Goal: Find specific page/section: Find specific page/section

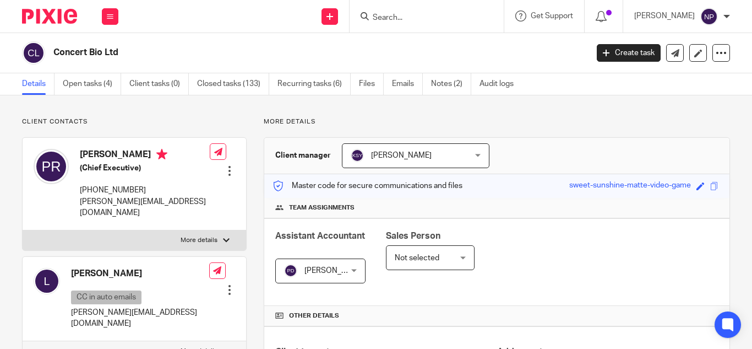
click at [378, 18] on input "Search" at bounding box center [421, 18] width 99 height 10
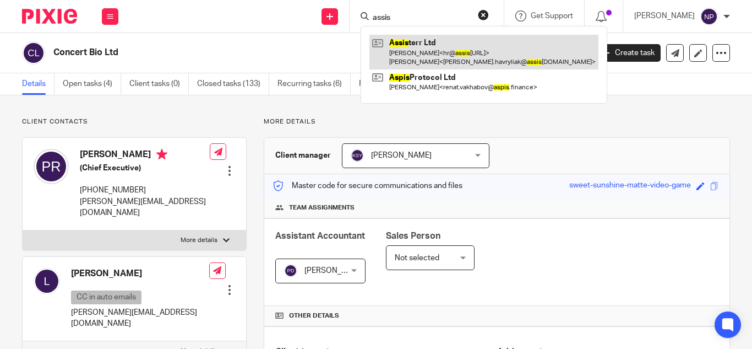
type input "assis"
click at [436, 53] on link at bounding box center [484, 52] width 229 height 34
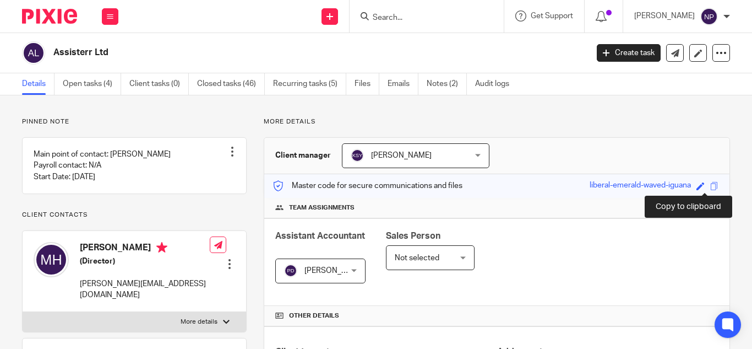
click at [711, 187] on span at bounding box center [715, 186] width 8 height 8
click at [387, 15] on input "Search" at bounding box center [421, 18] width 99 height 10
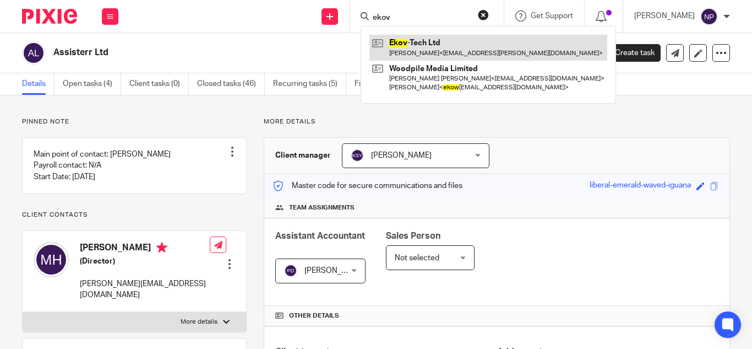
type input "ekov"
click at [414, 46] on link at bounding box center [489, 47] width 238 height 25
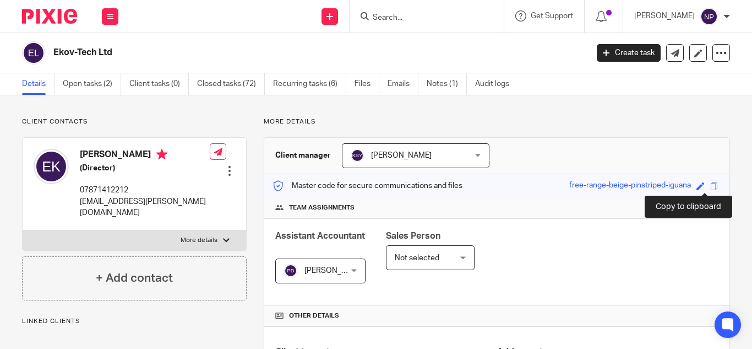
click at [711, 187] on span at bounding box center [715, 186] width 8 height 8
click at [382, 18] on input "Search" at bounding box center [421, 18] width 99 height 10
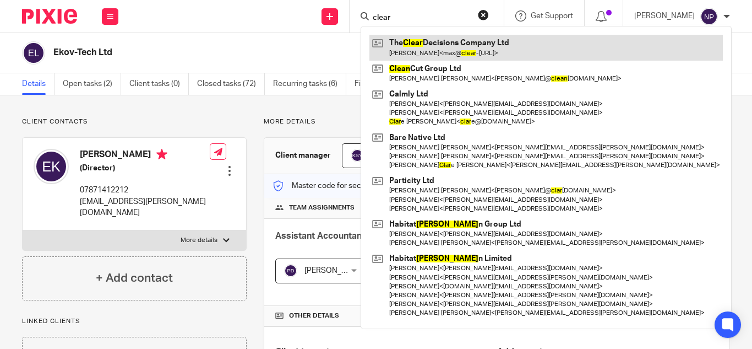
type input "clear"
click at [463, 47] on link at bounding box center [547, 47] width 354 height 25
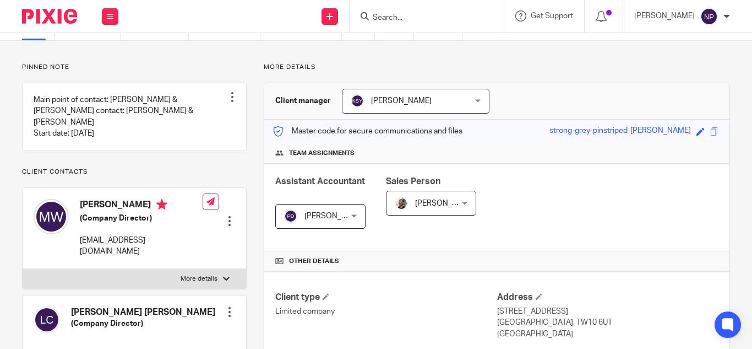
scroll to position [110, 0]
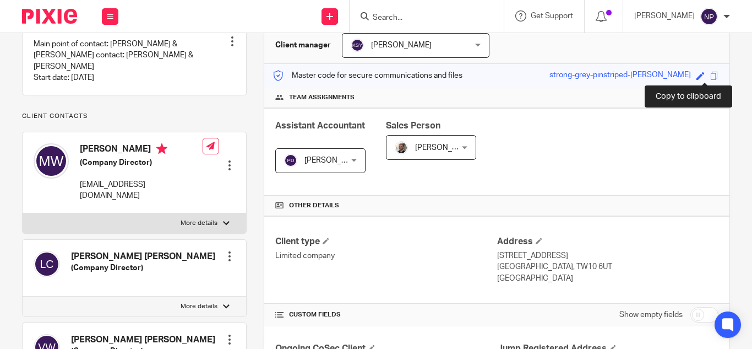
click at [711, 74] on span at bounding box center [715, 76] width 8 height 8
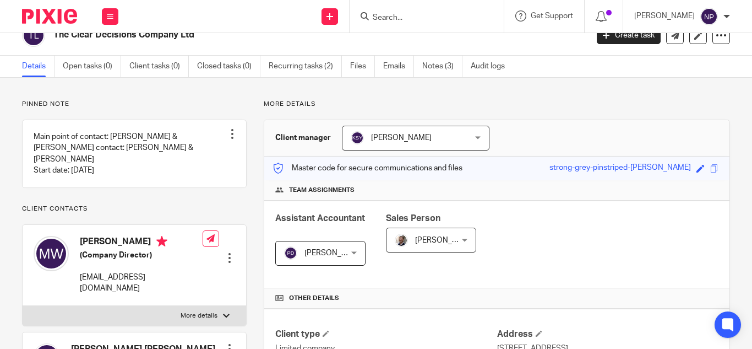
scroll to position [0, 0]
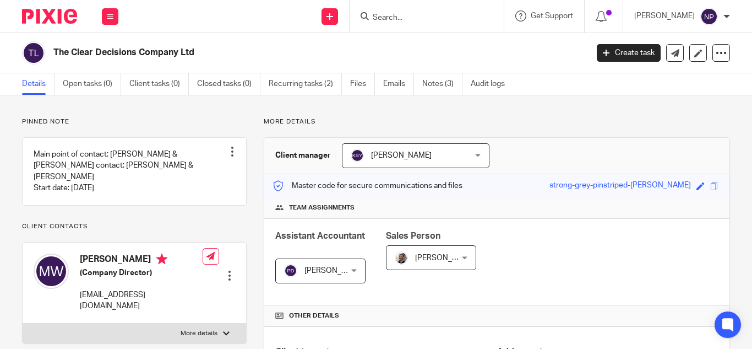
click at [378, 16] on input "Search" at bounding box center [421, 18] width 99 height 10
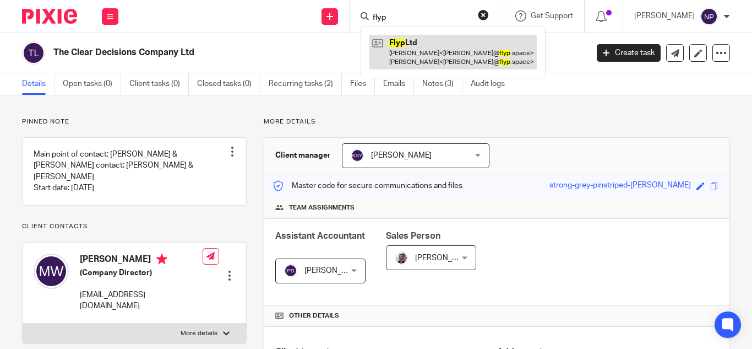
type input "flyp"
click at [406, 51] on link at bounding box center [453, 52] width 167 height 34
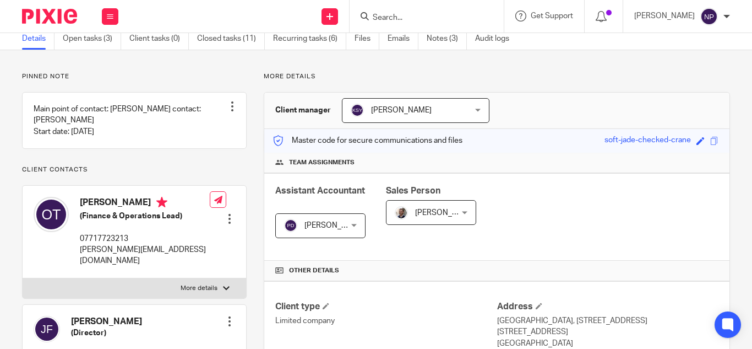
scroll to position [46, 0]
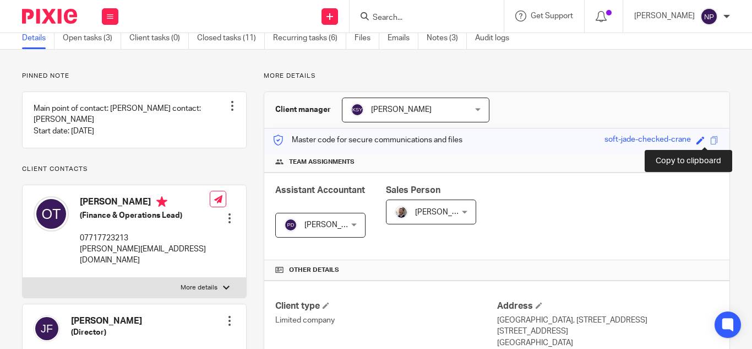
click at [711, 139] on span at bounding box center [715, 140] width 8 height 8
click at [392, 13] on input "Search" at bounding box center [421, 18] width 99 height 10
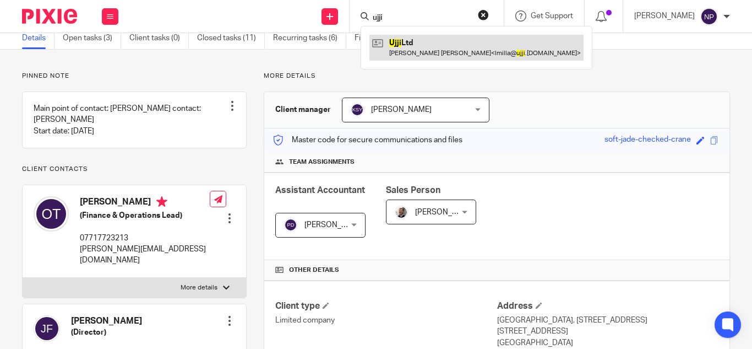
type input "ujji"
click at [403, 43] on link at bounding box center [477, 47] width 214 height 25
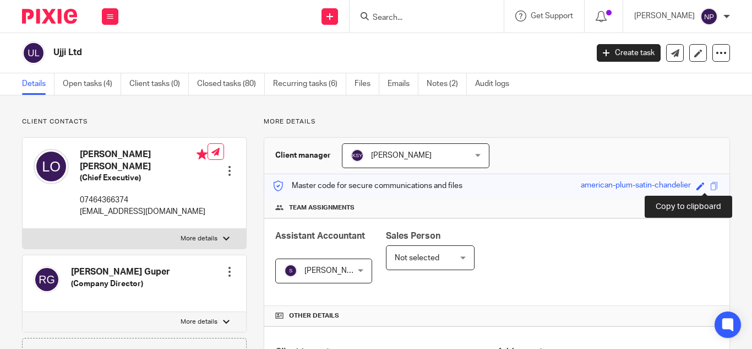
click at [711, 186] on span at bounding box center [715, 186] width 8 height 8
drag, startPoint x: 402, startPoint y: 20, endPoint x: 396, endPoint y: 20, distance: 6.1
click at [401, 20] on input "Search" at bounding box center [421, 18] width 99 height 10
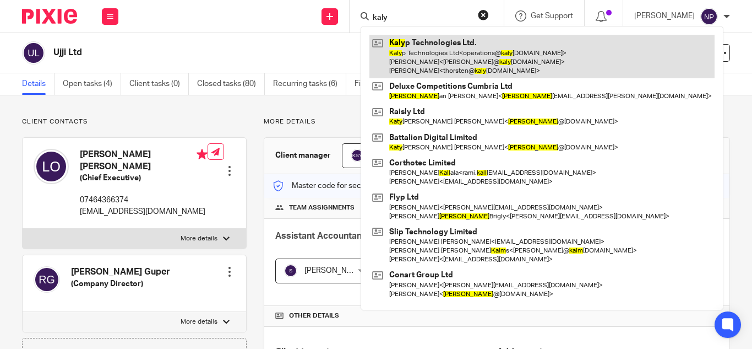
type input "kaly"
click at [434, 49] on link at bounding box center [542, 57] width 345 height 44
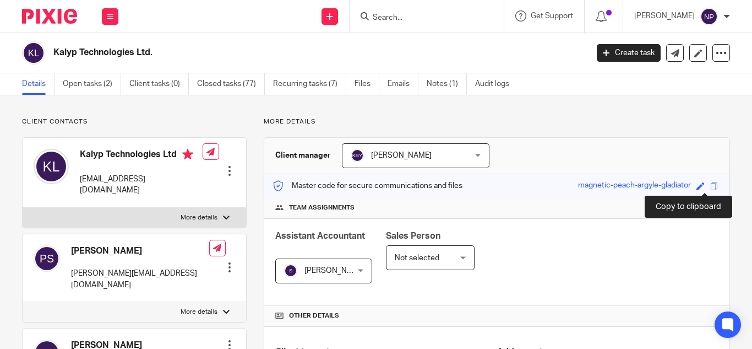
click at [711, 185] on span at bounding box center [715, 186] width 8 height 8
click at [383, 19] on input "Search" at bounding box center [421, 18] width 99 height 10
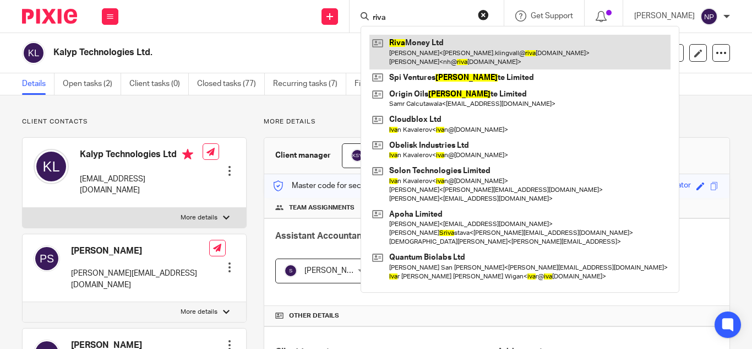
type input "riva"
click at [419, 48] on link at bounding box center [520, 52] width 301 height 34
